Goal: Task Accomplishment & Management: Manage account settings

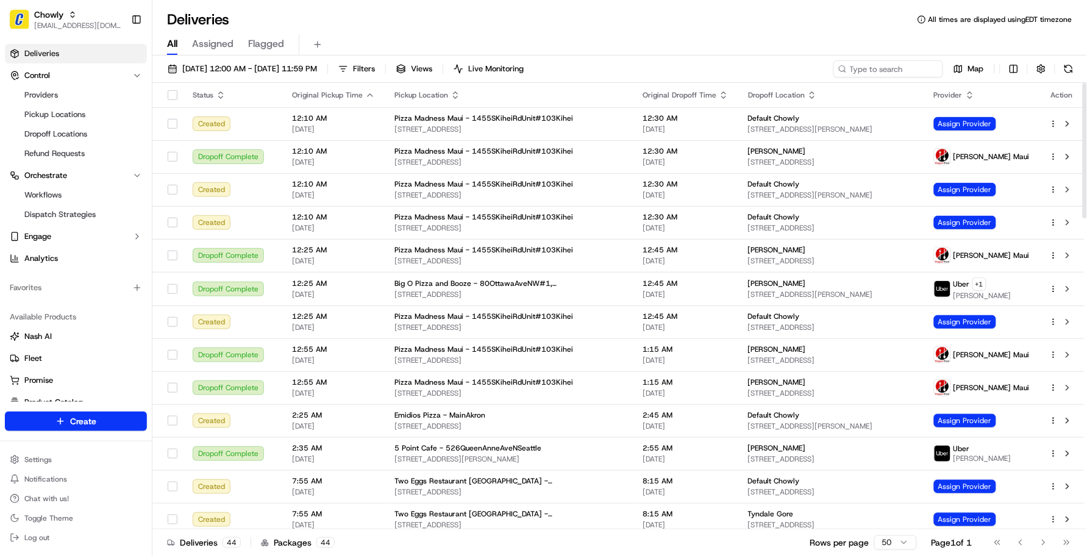
click at [461, 32] on div "All Assigned Flagged" at bounding box center [619, 42] width 934 height 26
type input "M"
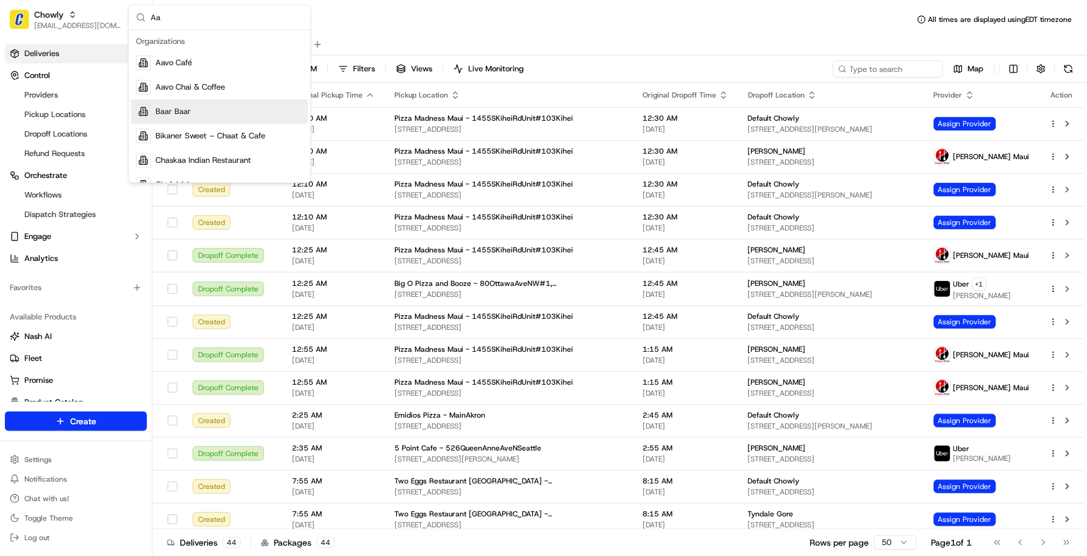
type input "A"
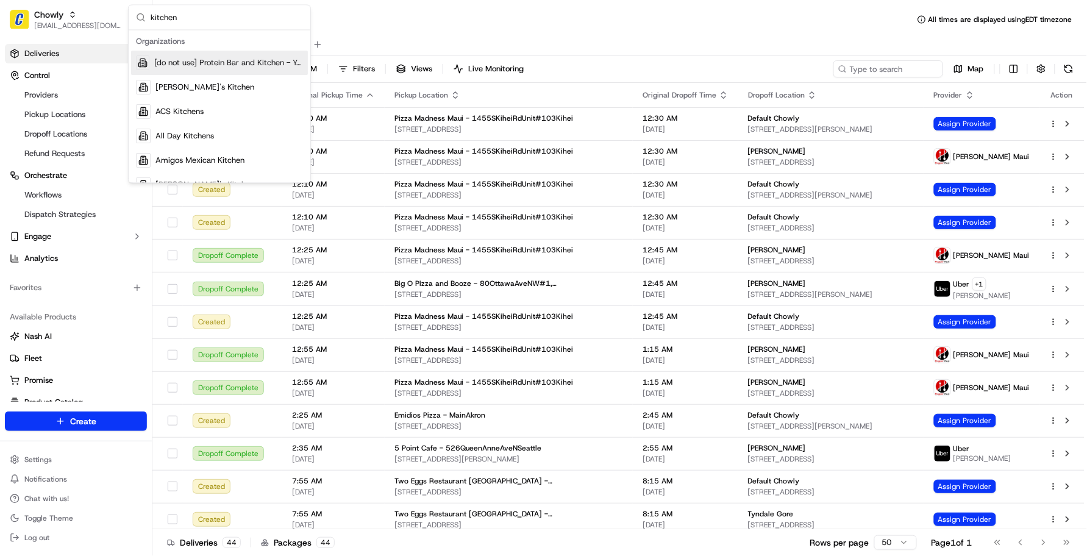
type input "kitchen"
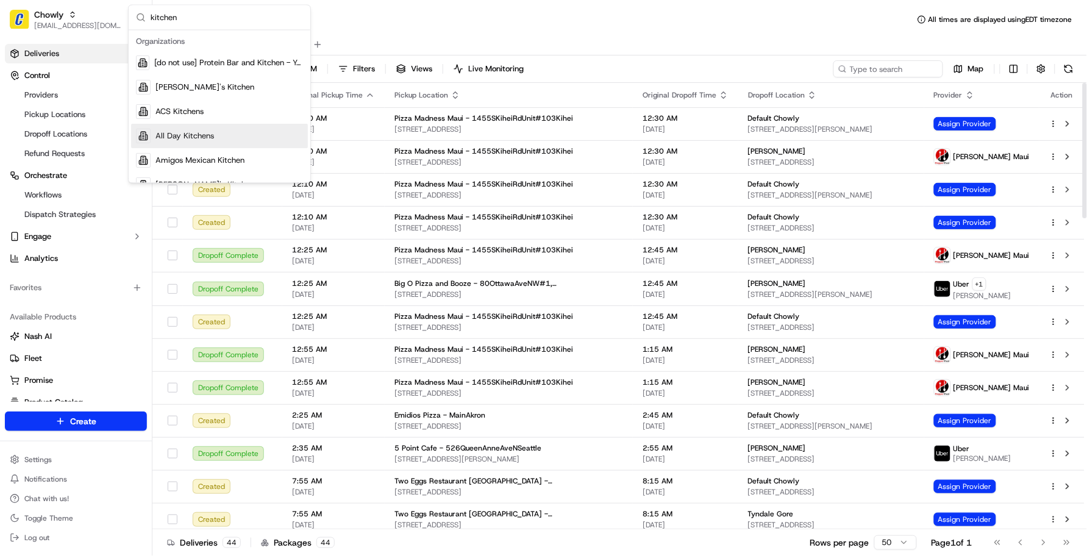
click at [903, 32] on div "All Assigned Flagged" at bounding box center [619, 42] width 934 height 26
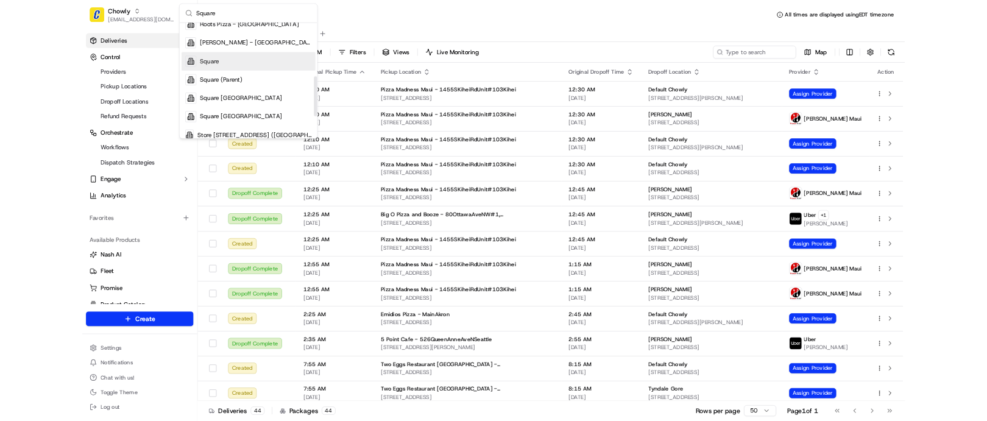
scroll to position [229, 0]
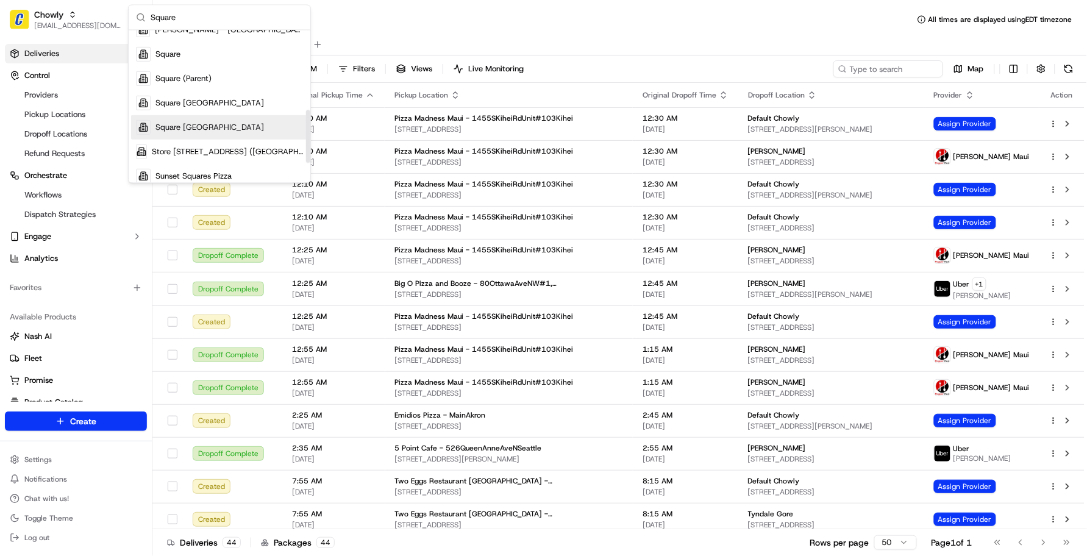
type input "Square"
click at [190, 135] on div "Square [GEOGRAPHIC_DATA]" at bounding box center [219, 127] width 177 height 24
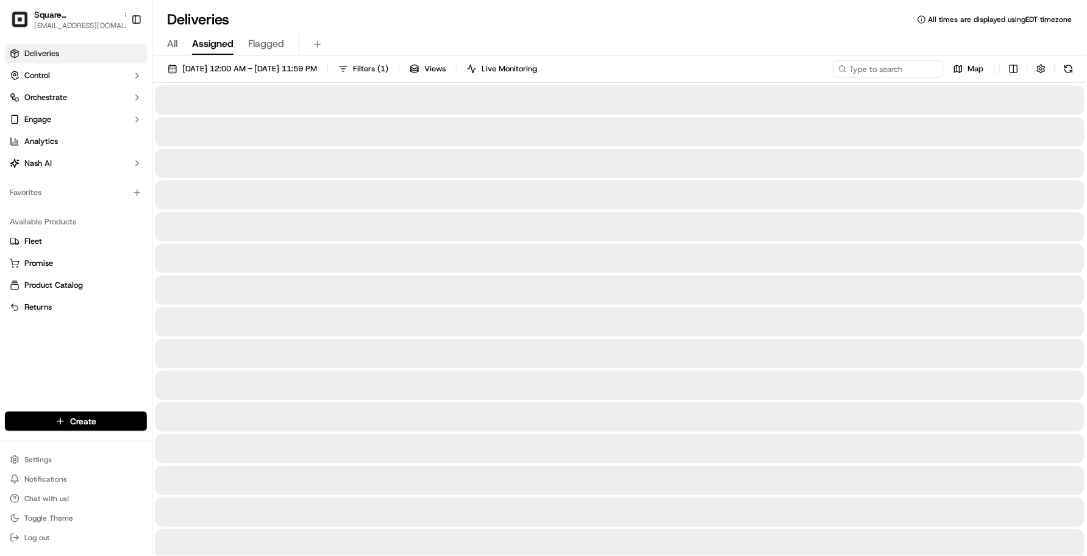
click at [684, 34] on div "All Assigned Flagged" at bounding box center [619, 44] width 934 height 21
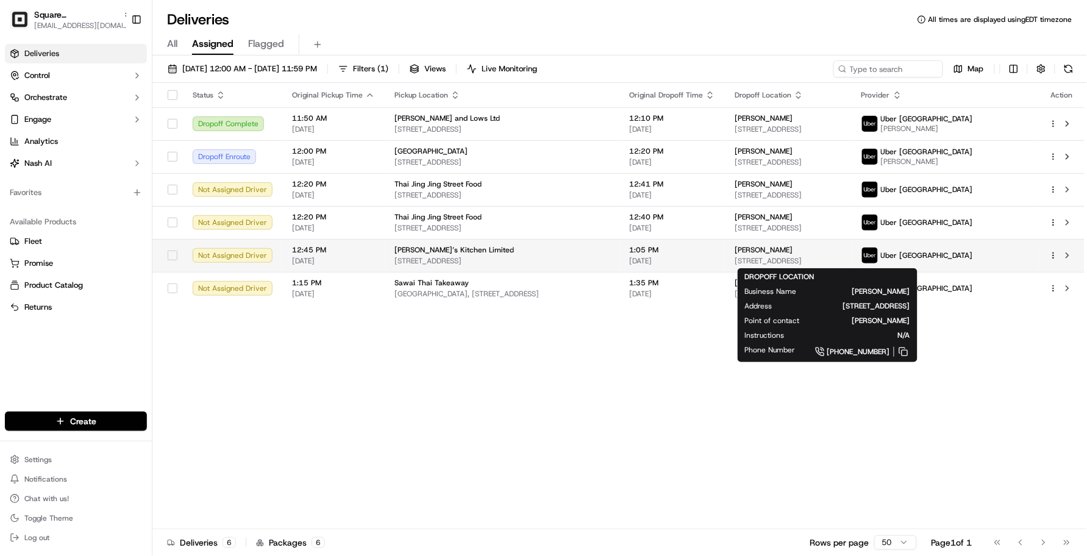
click at [823, 250] on div "[PERSON_NAME]" at bounding box center [787, 250] width 107 height 10
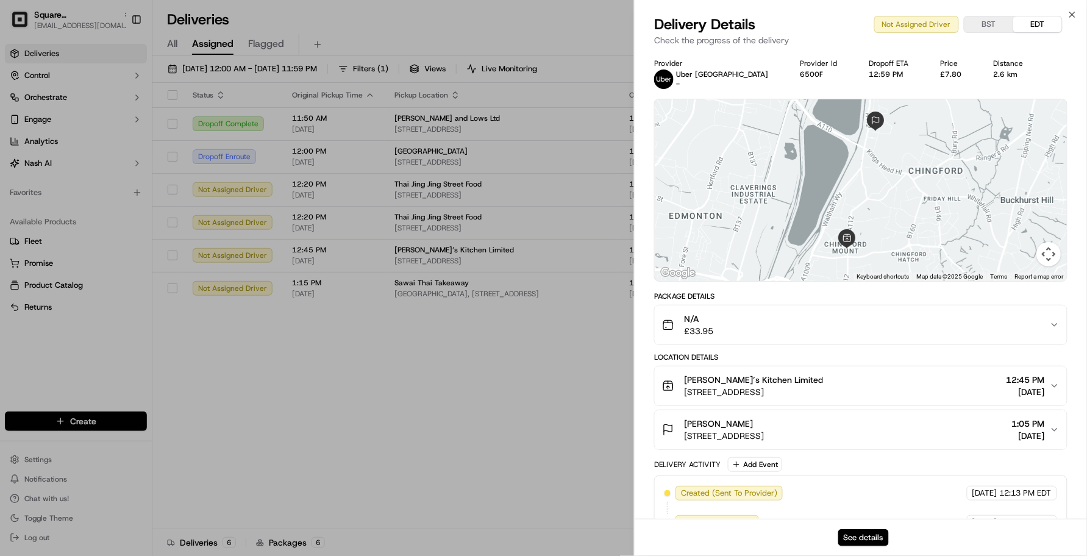
drag, startPoint x: 169, startPoint y: 372, endPoint x: 177, endPoint y: 360, distance: 14.4
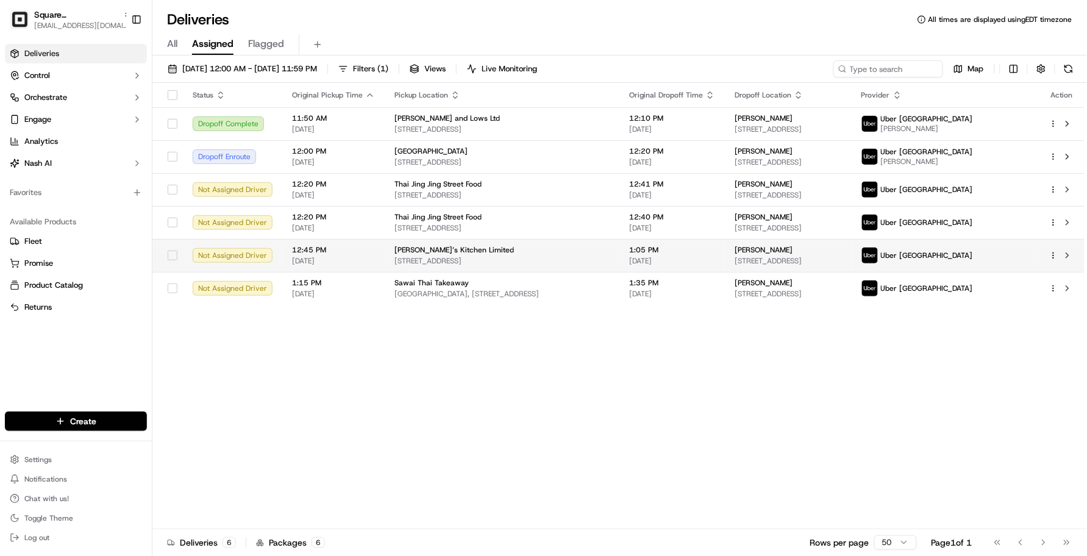
click at [753, 253] on span "[PERSON_NAME]" at bounding box center [763, 250] width 58 height 10
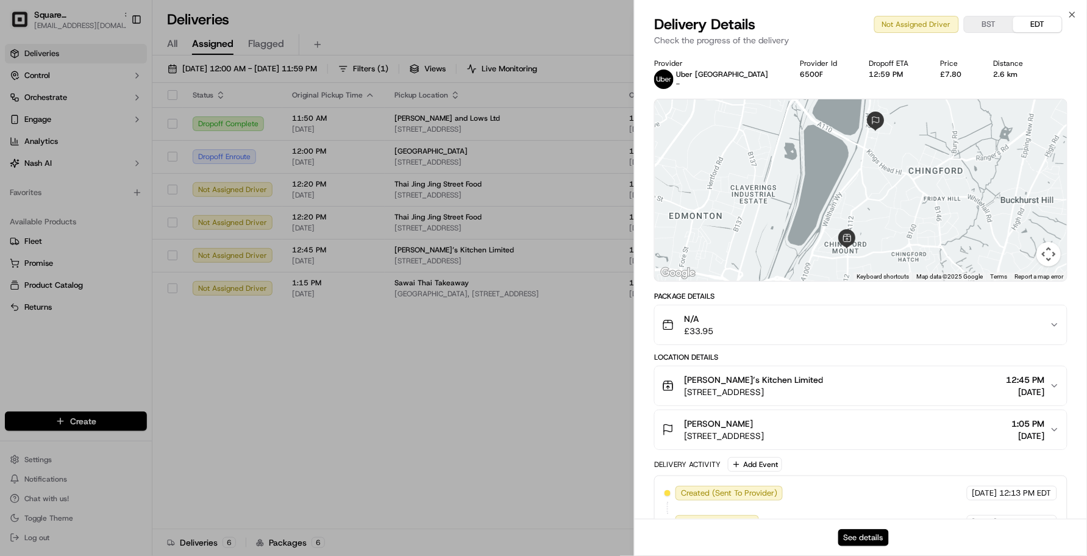
click at [863, 532] on button "See details" at bounding box center [863, 537] width 51 height 17
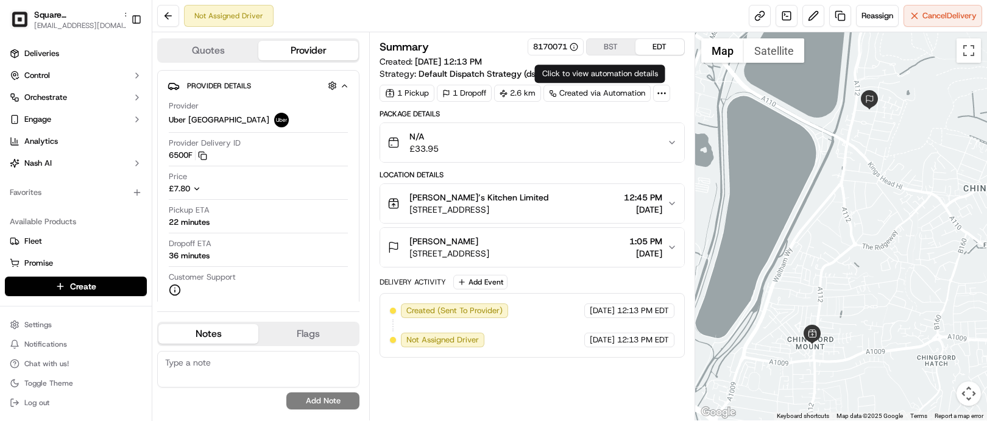
click at [598, 40] on button "BST" at bounding box center [611, 47] width 49 height 16
click at [602, 41] on button "BST" at bounding box center [611, 47] width 49 height 16
click at [647, 255] on span "[DATE]" at bounding box center [646, 253] width 33 height 12
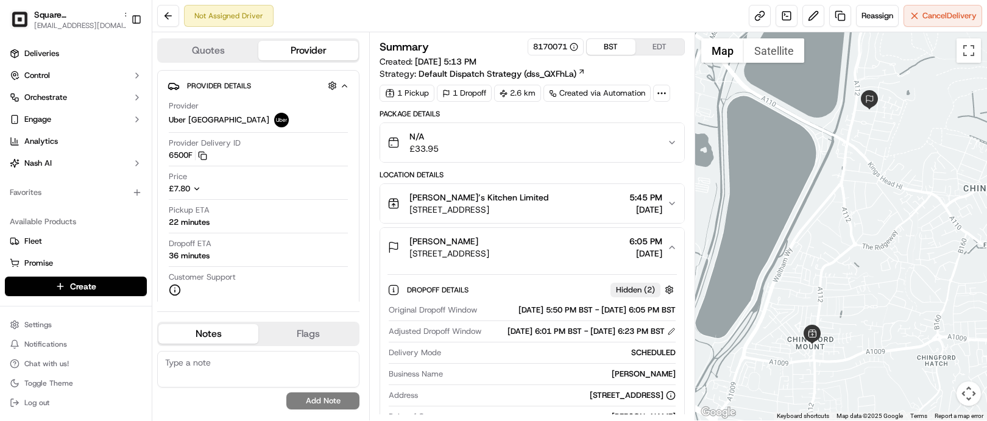
click at [647, 255] on span "[DATE]" at bounding box center [646, 253] width 33 height 12
drag, startPoint x: 647, startPoint y: 255, endPoint x: 623, endPoint y: 254, distance: 23.8
click at [630, 254] on span "[DATE]" at bounding box center [646, 253] width 33 height 12
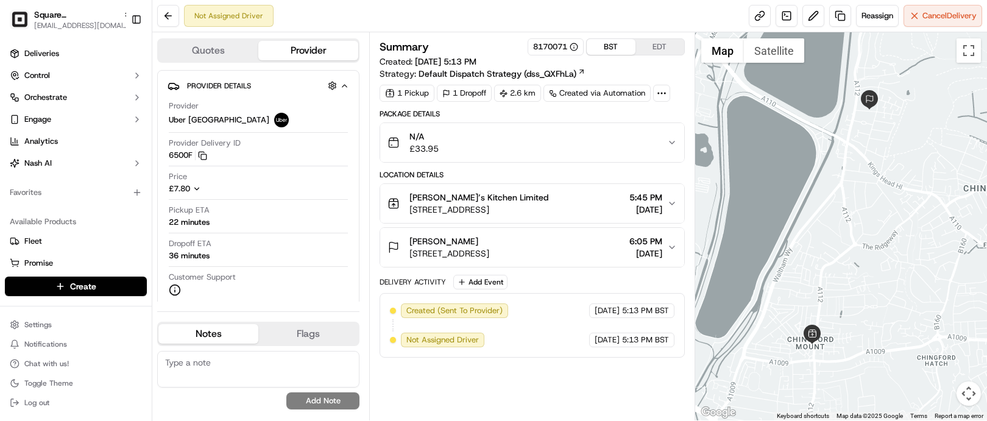
click at [637, 216] on span "[DATE]" at bounding box center [646, 210] width 33 height 12
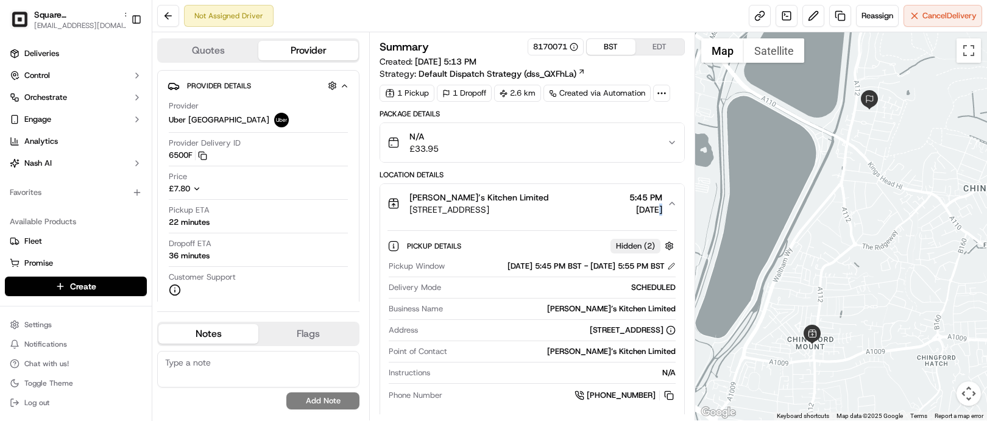
click at [637, 216] on span "[DATE]" at bounding box center [646, 210] width 33 height 12
drag, startPoint x: 637, startPoint y: 217, endPoint x: 627, endPoint y: 211, distance: 12.5
click at [630, 211] on span "[DATE]" at bounding box center [646, 210] width 33 height 12
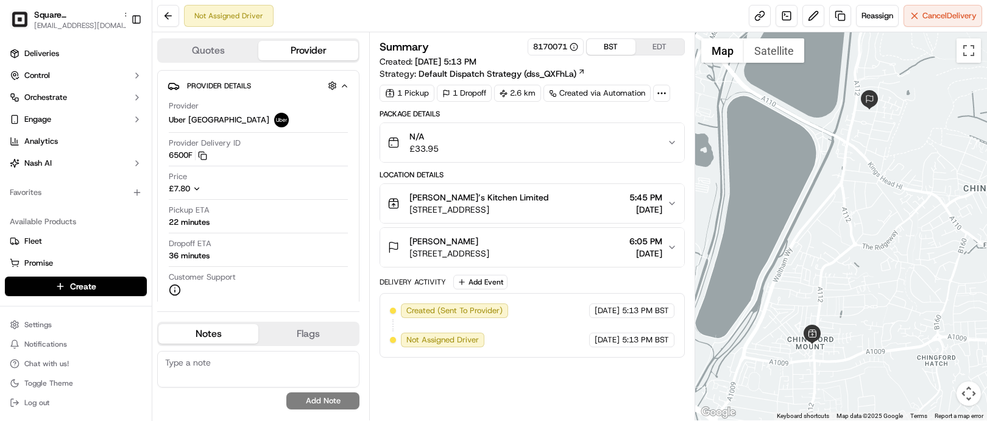
click at [530, 24] on div "Not Assigned Driver Reassign Cancel Delivery" at bounding box center [569, 16] width 835 height 32
click at [939, 16] on span "Cancel Delivery" at bounding box center [950, 15] width 54 height 11
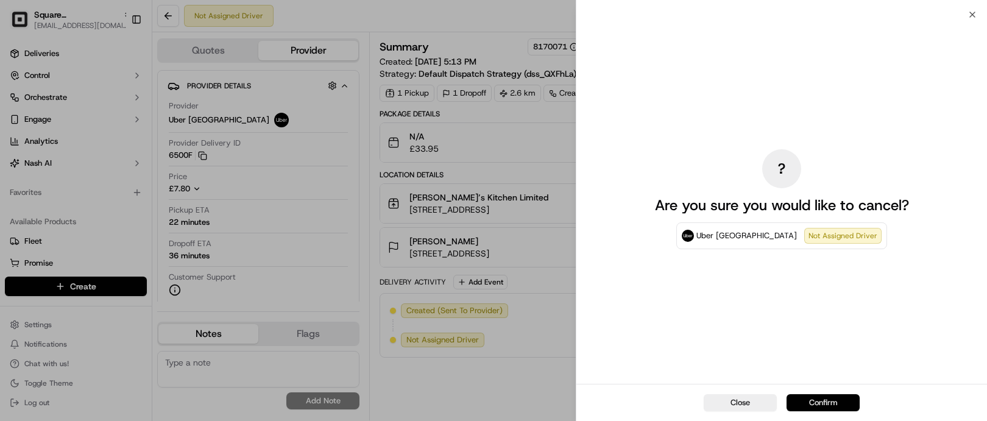
click at [820, 404] on button "Confirm" at bounding box center [823, 402] width 73 height 17
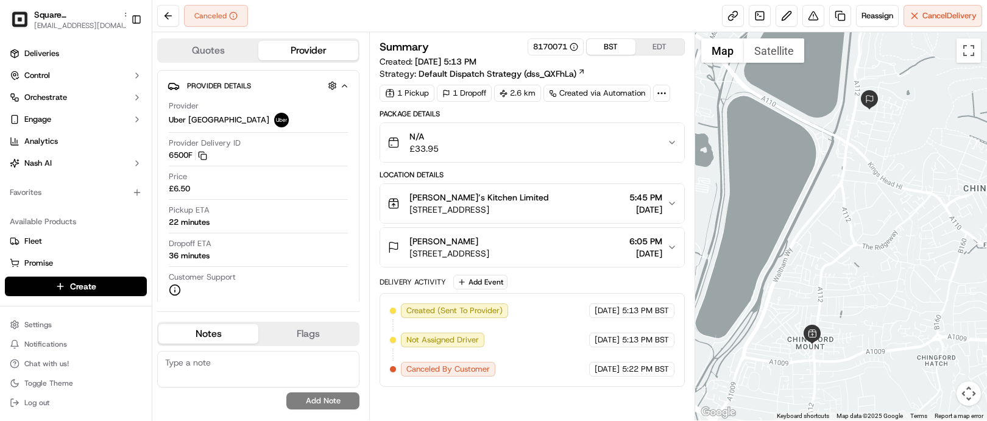
click at [666, 77] on div "Summary 8170071 BST EDT Created: 09/20/2025 5:13 PM Strategy: Default Dispatch …" at bounding box center [532, 58] width 305 height 41
click at [878, 15] on span "Reassign" at bounding box center [878, 15] width 32 height 11
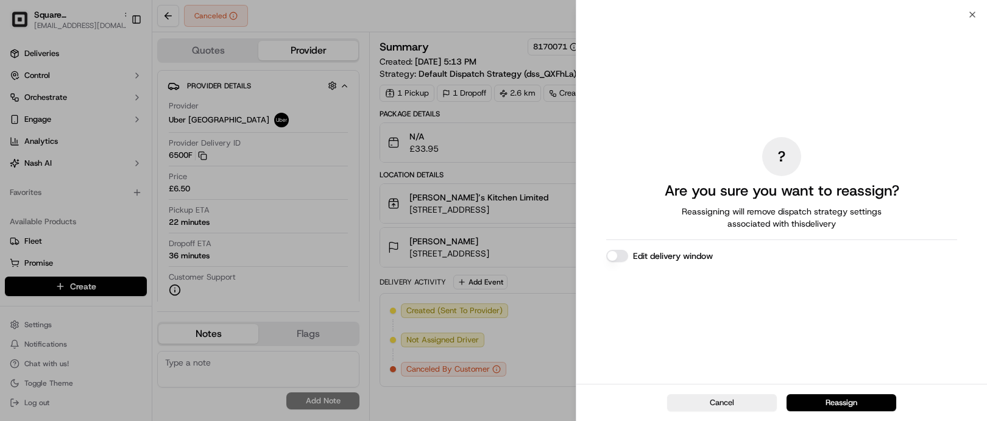
click at [695, 336] on div "? Are you sure you want to reassign? Reassigning will remove dispatch strategy …" at bounding box center [781, 199] width 351 height 364
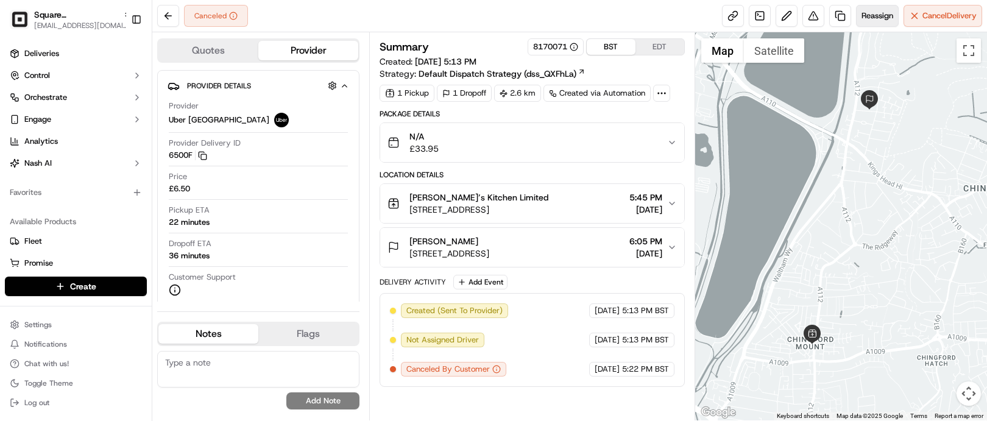
click at [867, 21] on span "Reassign" at bounding box center [878, 15] width 32 height 11
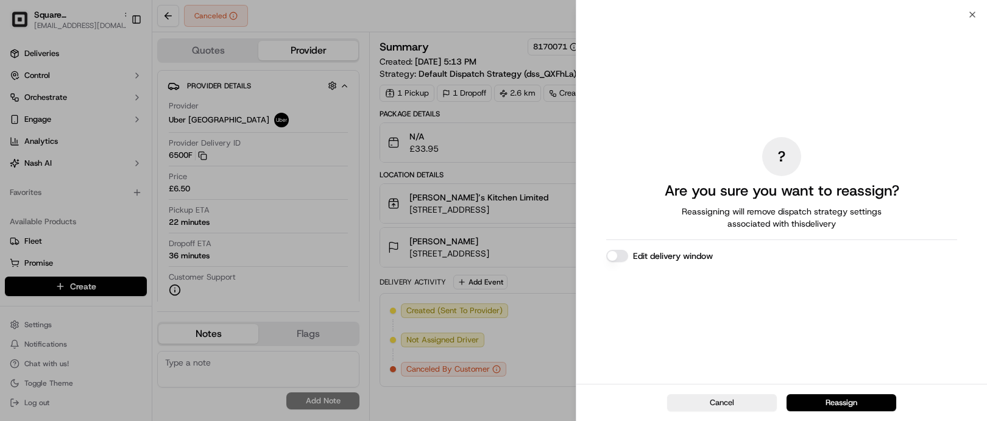
click at [626, 253] on button "Edit delivery window" at bounding box center [617, 256] width 22 height 12
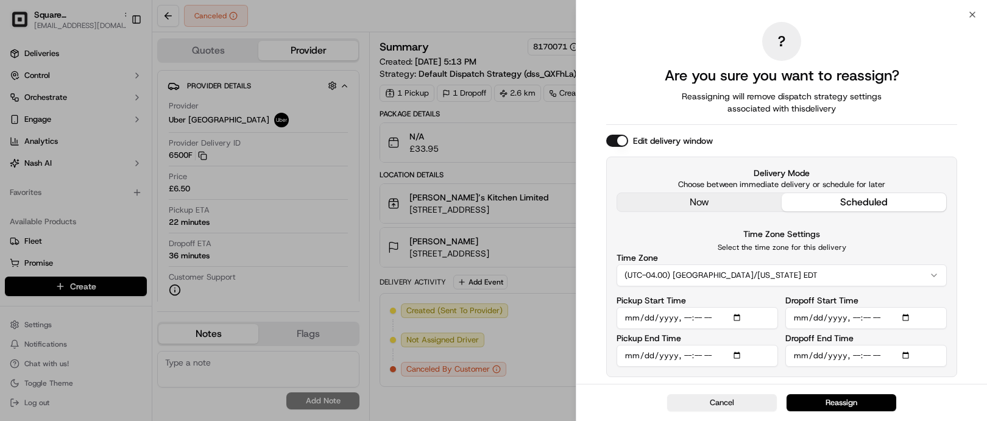
click at [738, 287] on div "Time Zone Settings Select the time zone for this delivery Time Zone (UTC-04.00)…" at bounding box center [782, 297] width 330 height 140
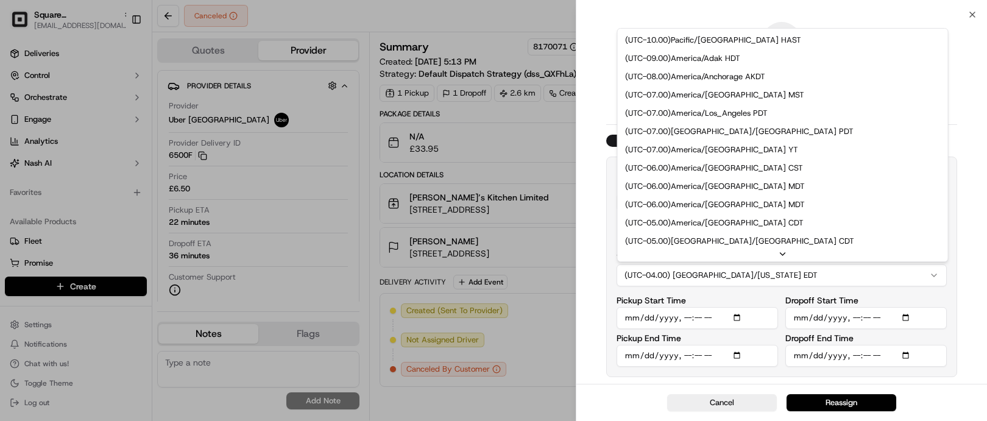
click at [740, 282] on button "(UTC-04.00) America/New York EDT" at bounding box center [782, 275] width 330 height 22
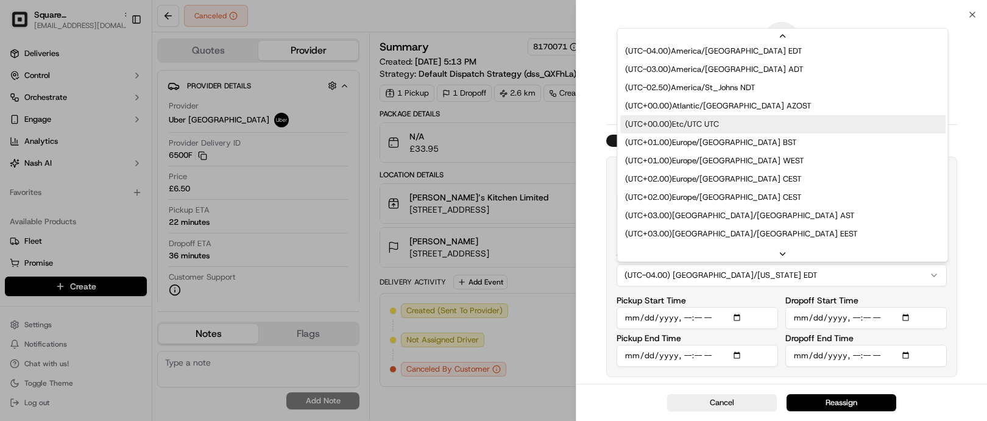
scroll to position [381, 0]
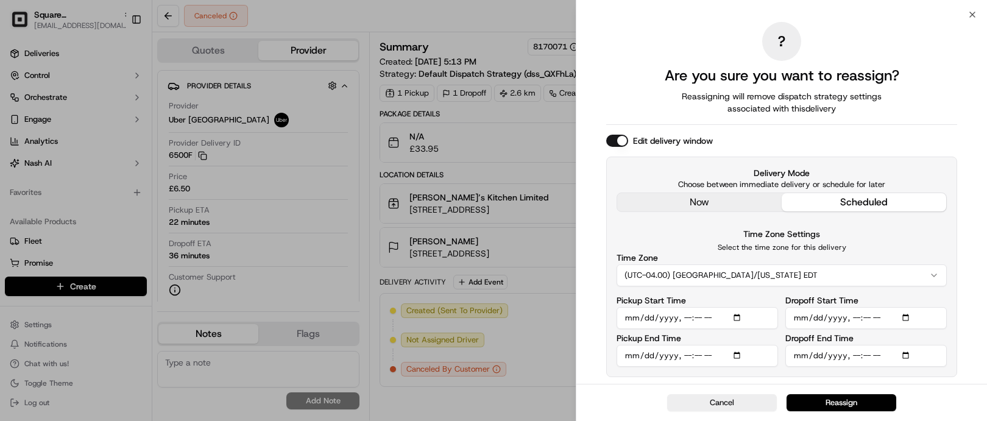
click at [703, 274] on button "(UTC-04.00) America/New York EDT" at bounding box center [782, 275] width 330 height 22
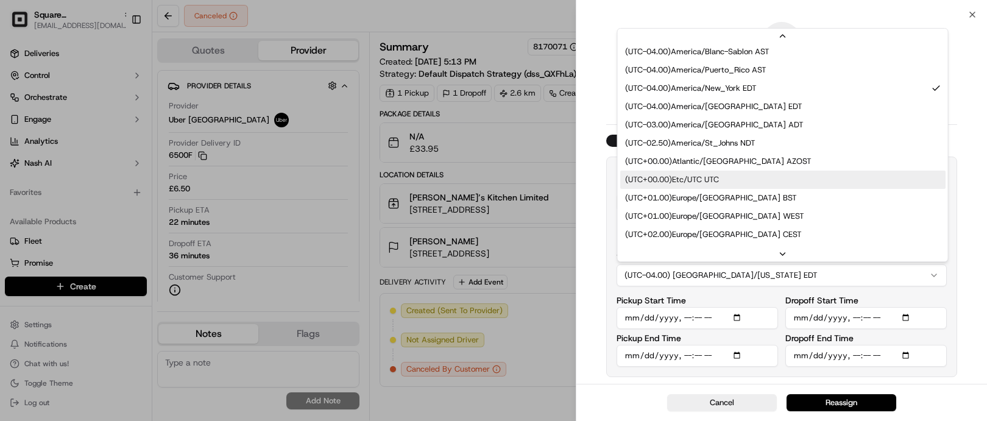
scroll to position [244, 0]
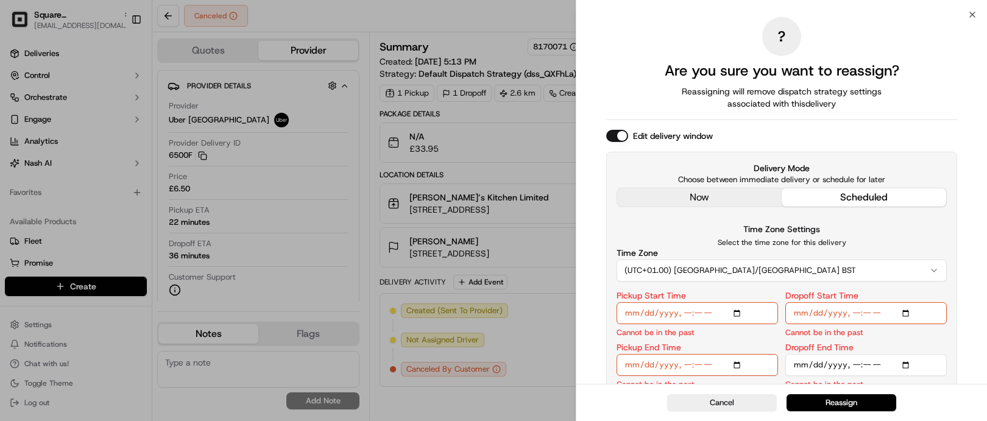
click at [680, 314] on input "Pickup Start Time" at bounding box center [698, 313] width 162 height 22
type input "2025-09-20T20:00"
click at [681, 370] on input "Pickup End Time" at bounding box center [698, 365] width 162 height 22
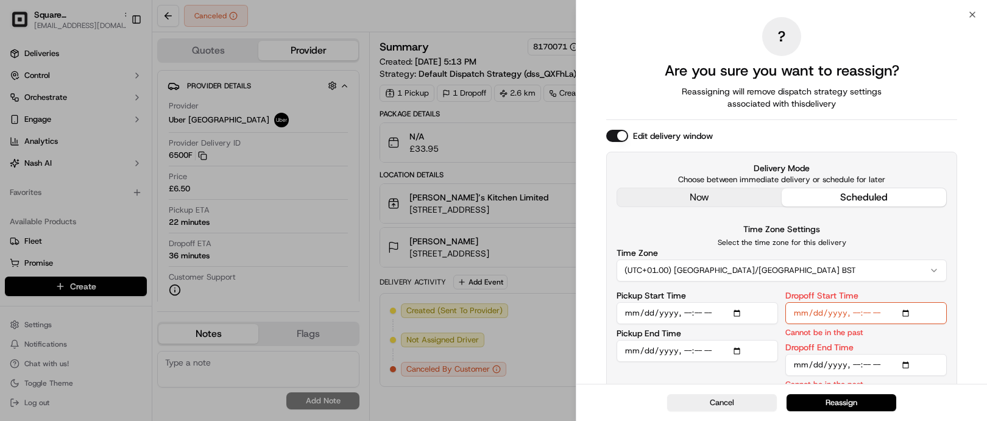
type input "2025-09-20T20:10"
click at [854, 320] on input "Dropoff Start Time" at bounding box center [867, 313] width 162 height 22
click at [854, 316] on input "Dropoff Start Time" at bounding box center [867, 313] width 162 height 22
type input "2025-09-20T20:10"
click at [857, 360] on input "Dropoff End Time" at bounding box center [867, 365] width 162 height 22
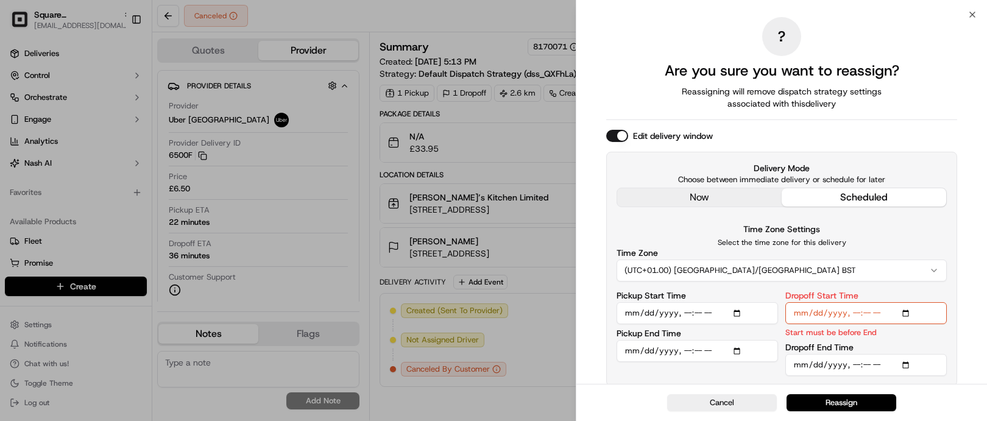
type input "2025-09-20T20:20"
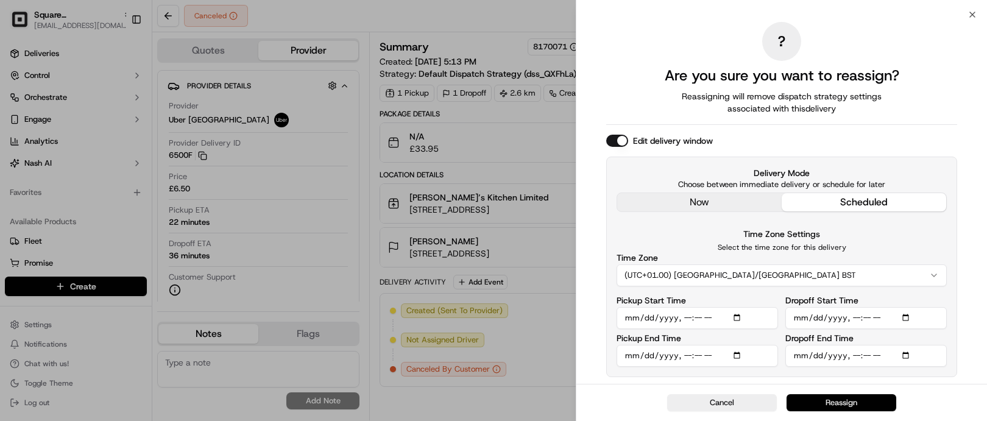
click at [846, 397] on button "Reassign" at bounding box center [842, 402] width 110 height 17
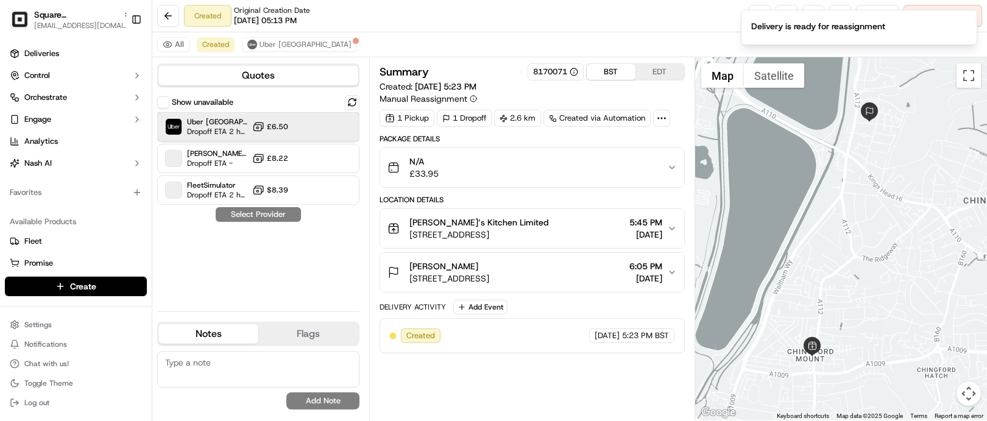
click at [299, 115] on div "Uber UK Dropoff ETA 2 hours £6.50" at bounding box center [258, 126] width 202 height 29
click at [294, 221] on button "Assign Provider" at bounding box center [258, 214] width 87 height 15
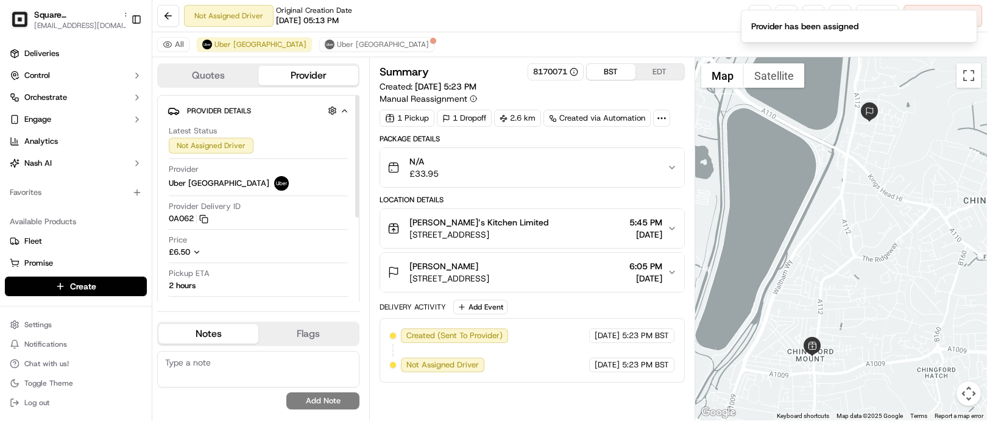
click at [305, 245] on div "Price £6.50" at bounding box center [258, 246] width 179 height 23
click at [337, 49] on span "Uber [GEOGRAPHIC_DATA]" at bounding box center [383, 45] width 92 height 10
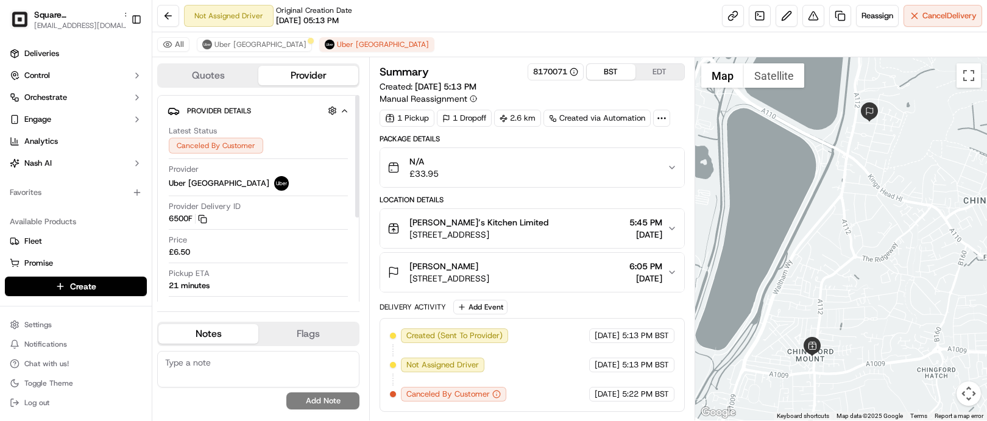
click at [229, 375] on textarea at bounding box center [258, 369] width 202 height 37
click at [199, 370] on textarea at bounding box center [258, 369] width 202 height 37
paste textarea "Caller Information: Merchant -"
click at [319, 360] on textarea "Caller Information: Merchant -" at bounding box center [258, 369] width 202 height 37
paste textarea "Reason for call:"
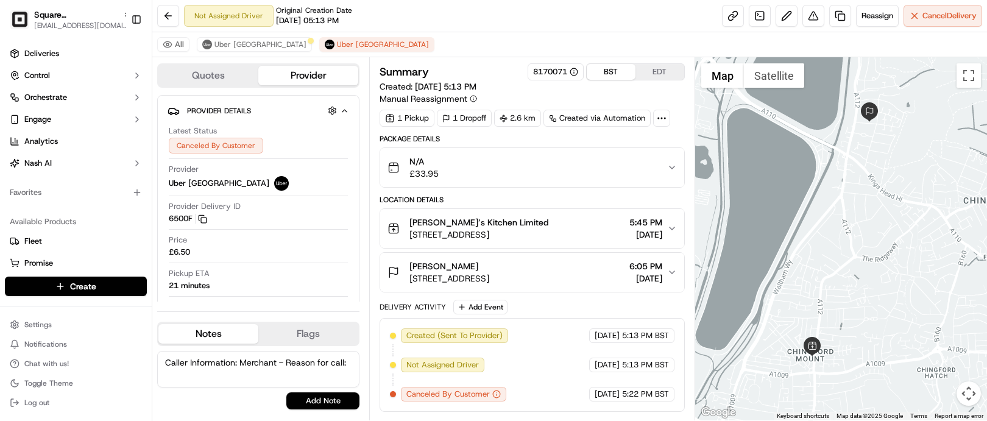
click at [352, 360] on textarea "Caller Information: Merchant - Reason for call:" at bounding box center [258, 369] width 202 height 37
paste textarea "Reschedule"
type textarea "Caller Information: Merchant - Reason for call: Reschedule. Customer requested …"
click at [324, 410] on button "Add Note" at bounding box center [322, 400] width 73 height 17
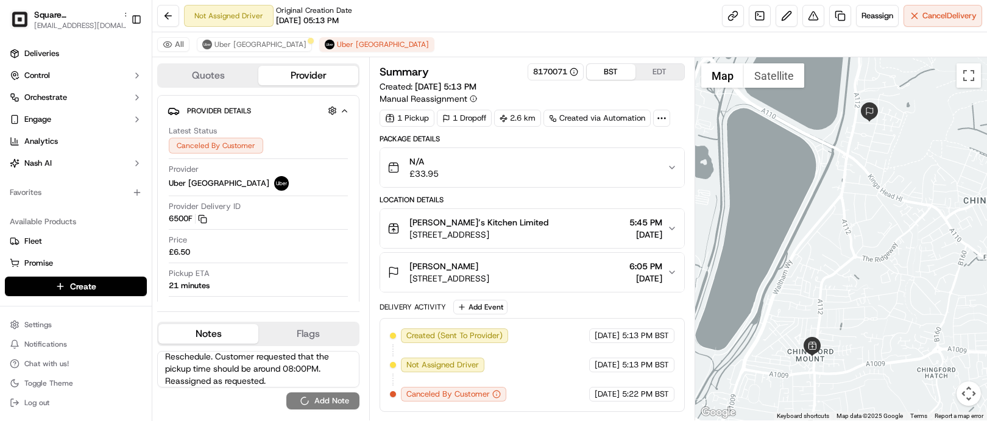
click at [328, 409] on div "Caller Information: Merchant - Reason for call: Reschedule. Customer requested …" at bounding box center [258, 380] width 202 height 59
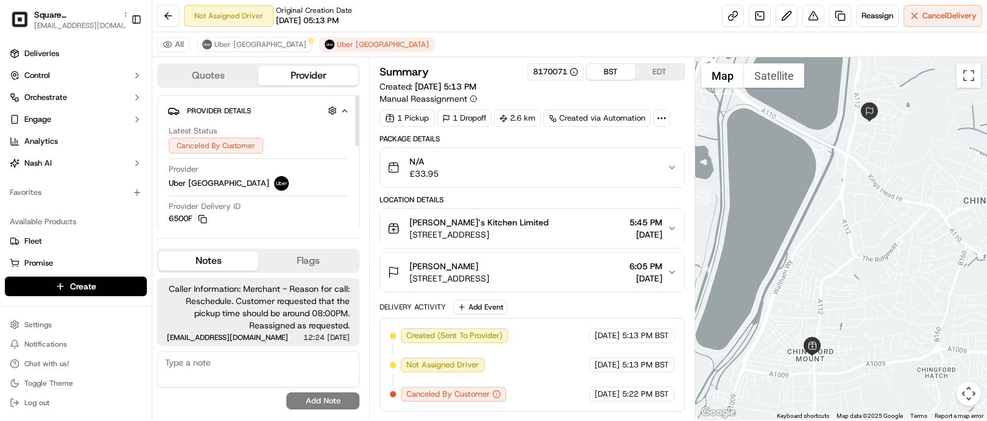
click at [224, 52] on div "All Uber UK Uber UK" at bounding box center [569, 44] width 835 height 25
click at [227, 43] on span "Uber [GEOGRAPHIC_DATA]" at bounding box center [261, 45] width 92 height 10
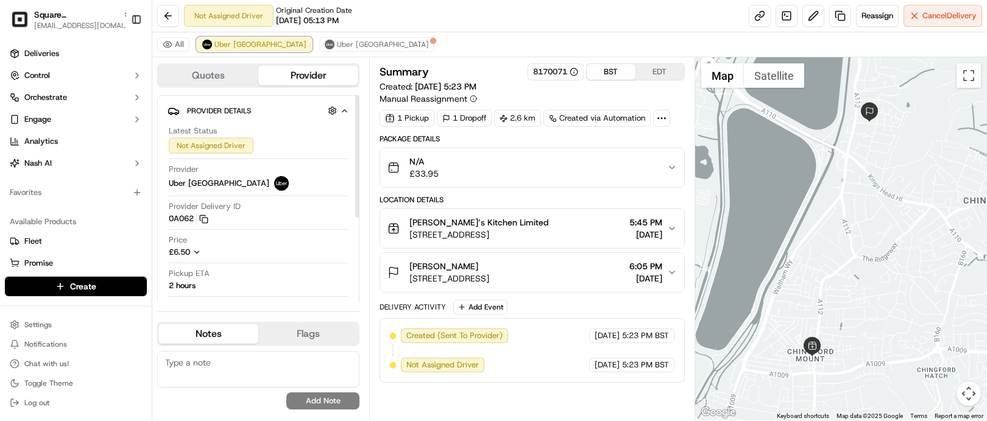
scroll to position [76, 0]
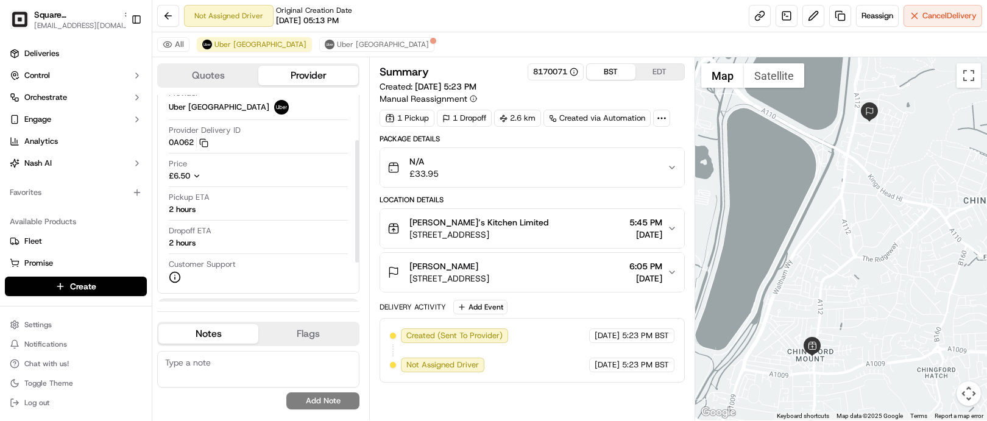
click at [548, 241] on span "[STREET_ADDRESS]" at bounding box center [479, 235] width 139 height 12
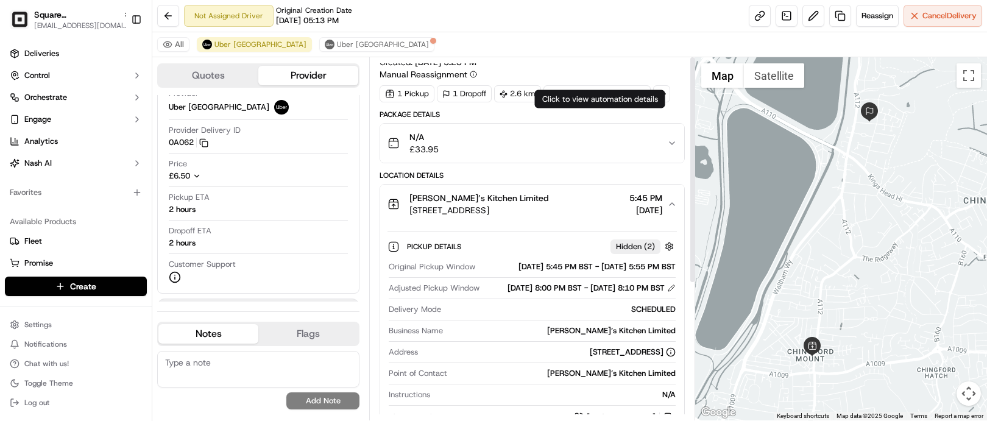
scroll to position [0, 0]
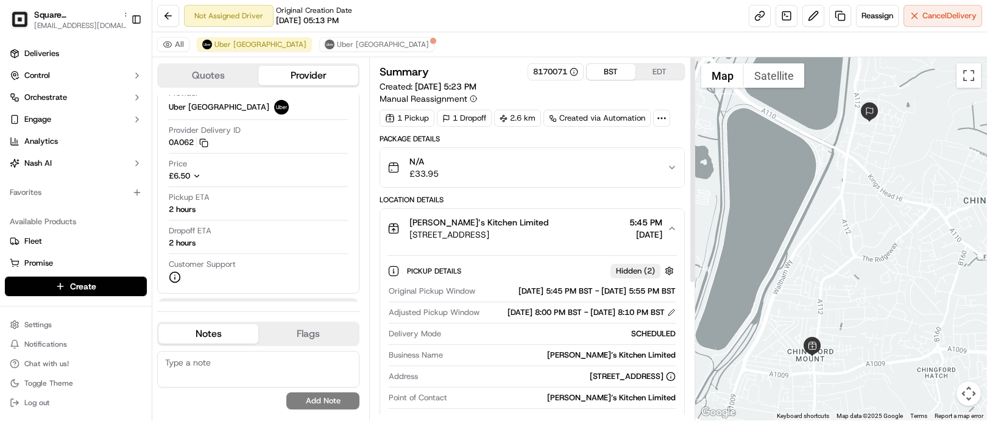
click at [651, 74] on button "EDT" at bounding box center [660, 72] width 49 height 16
click at [598, 75] on button "BST" at bounding box center [611, 72] width 49 height 16
click at [534, 34] on div "All Uber UK Uber UK" at bounding box center [569, 44] width 835 height 25
click at [515, 324] on div "Adjusted Pickup Window 09/20/2025 8:00 PM BST - 09/20/2025 8:10 PM BST" at bounding box center [532, 315] width 286 height 16
